Goal: Information Seeking & Learning: Learn about a topic

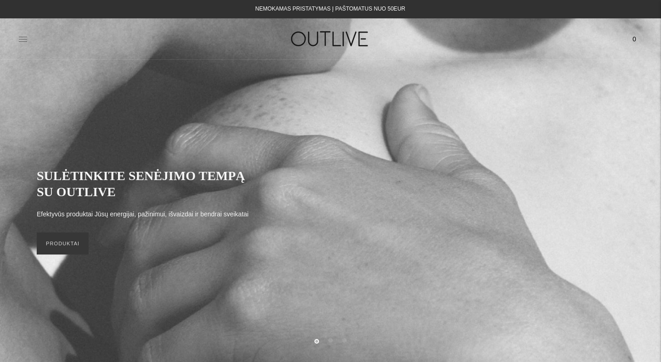
click at [22, 38] on icon at bounding box center [22, 38] width 9 height 9
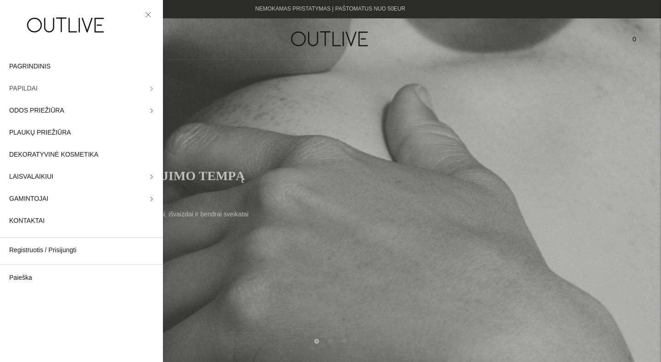
click at [46, 95] on link "PAPILDAI" at bounding box center [81, 89] width 163 height 22
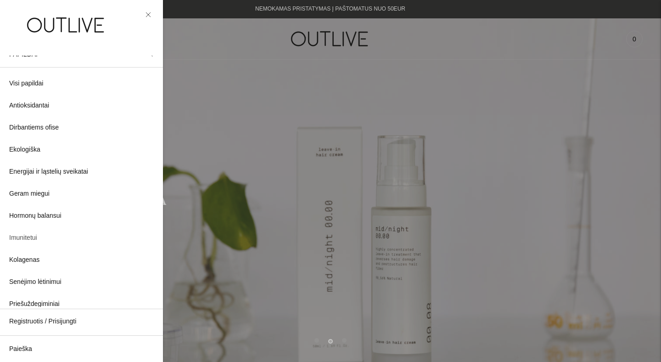
scroll to position [13, 0]
click at [36, 279] on span "Senėjimo lėtinimui" at bounding box center [35, 280] width 52 height 11
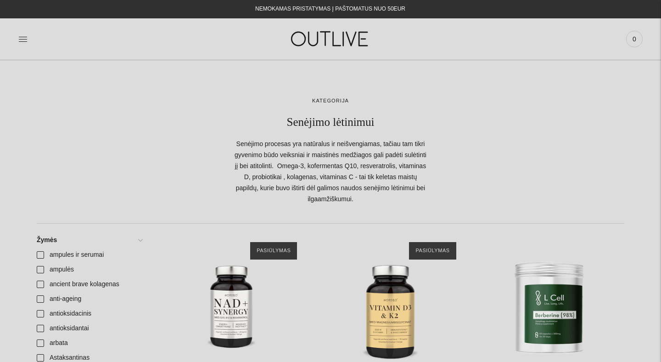
scroll to position [145, 0]
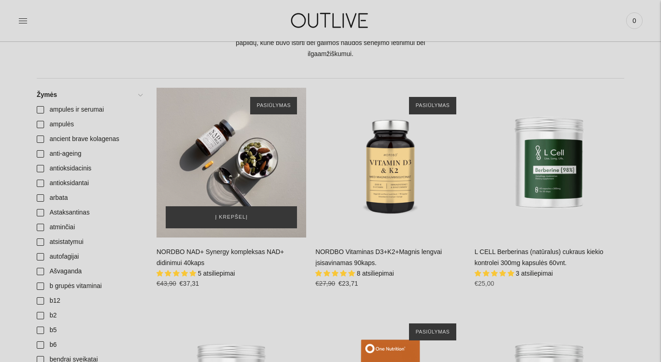
click at [236, 158] on div "NORDBO NAD+ Synergy kompleksas NAD+ didinimui 40kaps\a" at bounding box center [231, 163] width 150 height 150
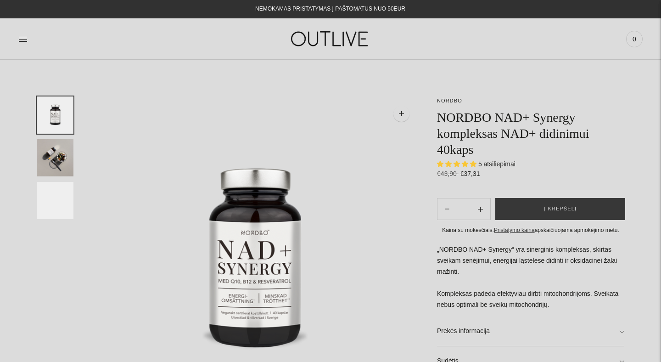
select select "**********"
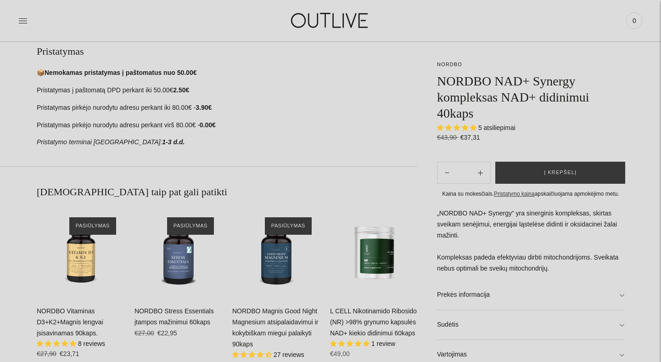
scroll to position [414, 0]
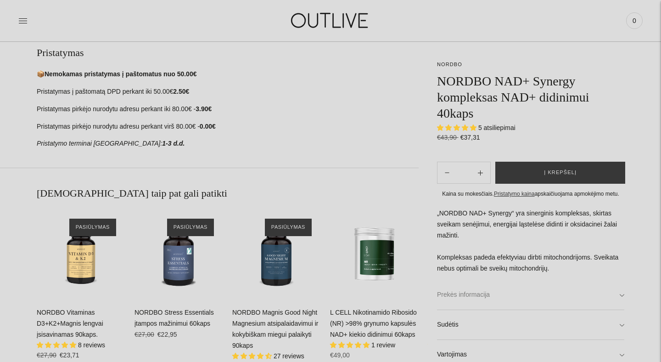
click at [460, 298] on link "Prekės informacija" at bounding box center [530, 294] width 187 height 29
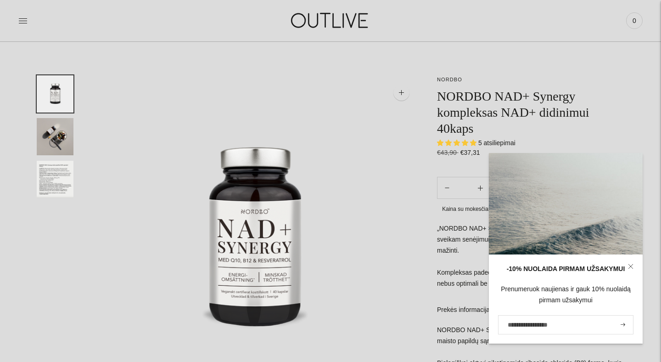
scroll to position [27, 0]
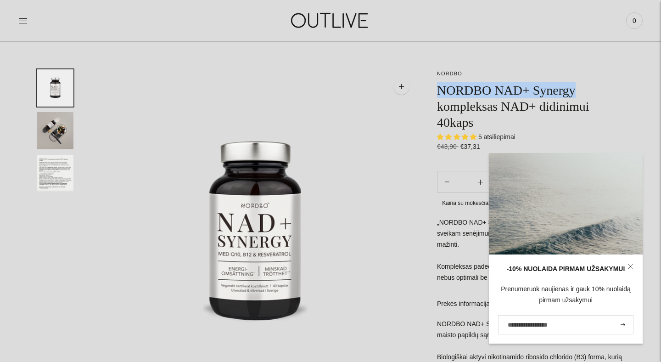
drag, startPoint x: 438, startPoint y: 90, endPoint x: 586, endPoint y: 93, distance: 148.7
click at [586, 93] on h1 "NORDBO NAD+ Synergy kompleksas NAD+ didinimui 40kaps" at bounding box center [530, 106] width 187 height 48
copy h1 "NORDBO NAD+ Synergy"
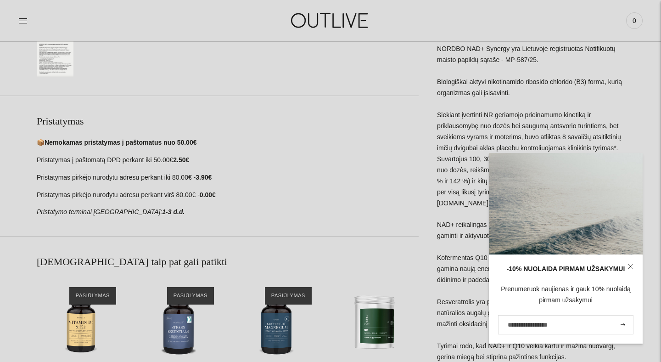
scroll to position [348, 0]
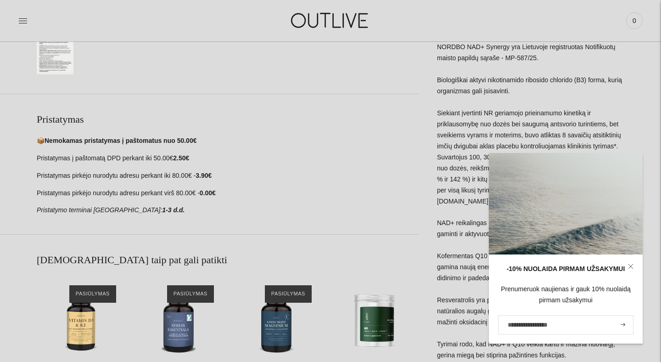
click at [630, 268] on icon at bounding box center [631, 266] width 6 height 6
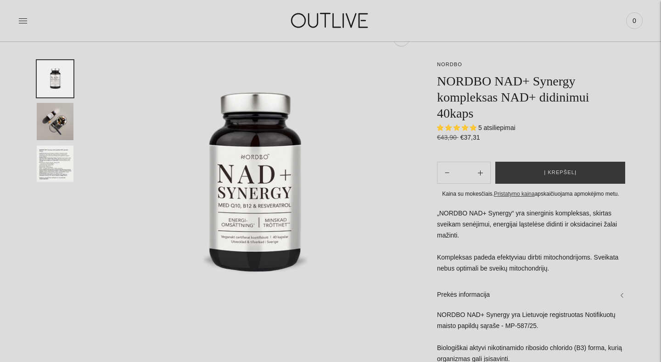
scroll to position [0, 0]
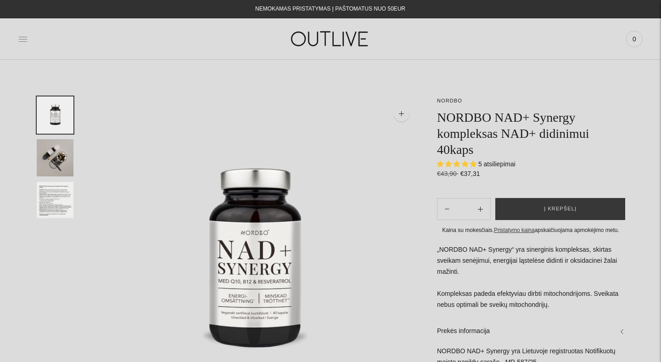
click at [23, 36] on icon at bounding box center [22, 38] width 9 height 9
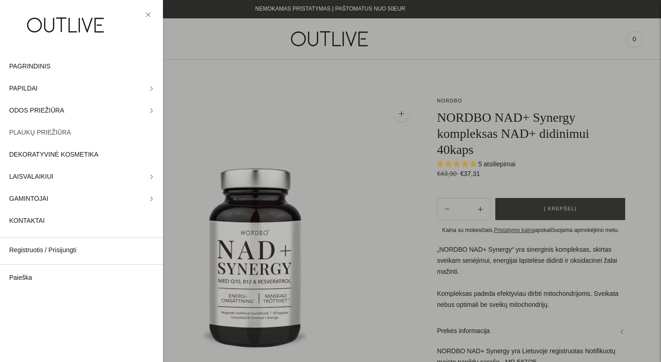
click at [51, 129] on span "PLAUKŲ PRIEŽIŪRA" at bounding box center [40, 132] width 62 height 11
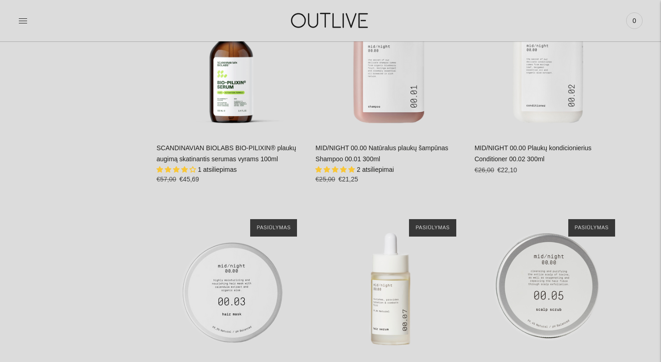
scroll to position [1477, 0]
